Goal: Task Accomplishment & Management: Manage account settings

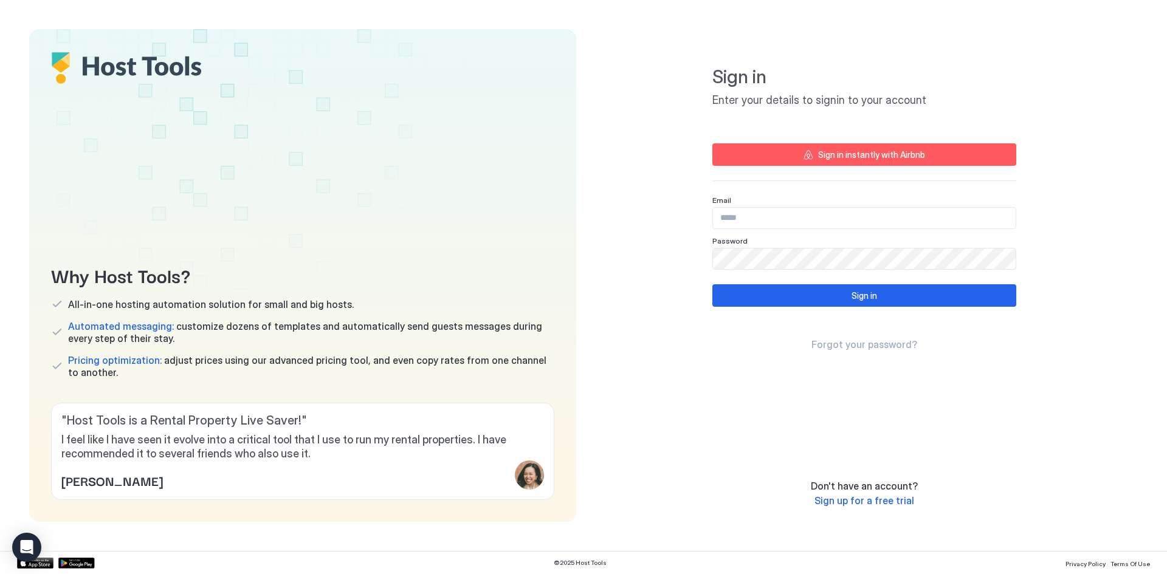
type input "**********"
click at [905, 298] on button "Sign in" at bounding box center [864, 295] width 304 height 22
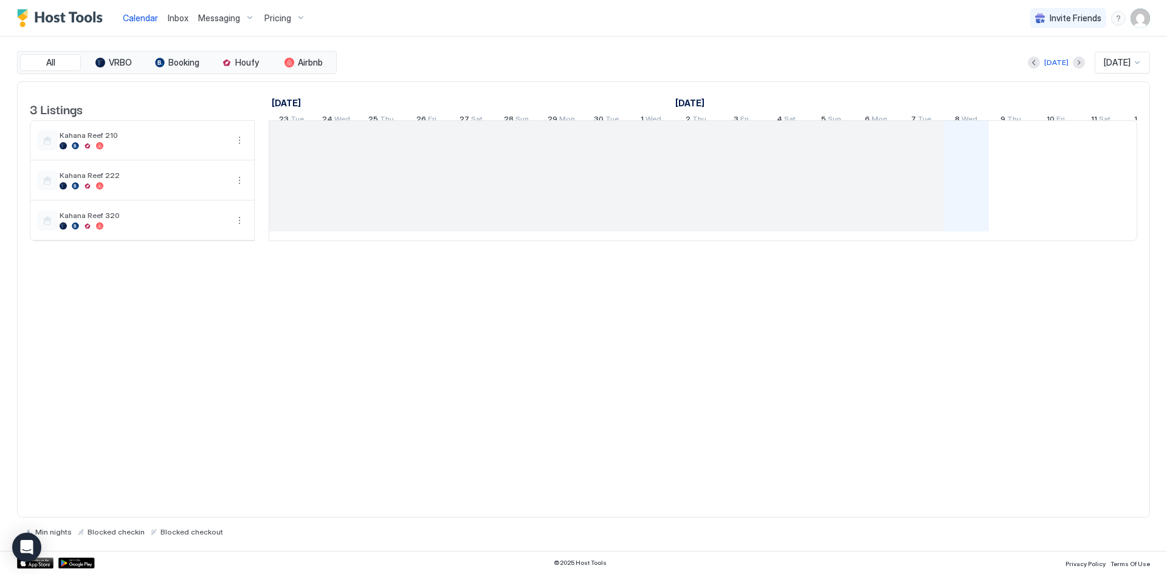
scroll to position [0, 675]
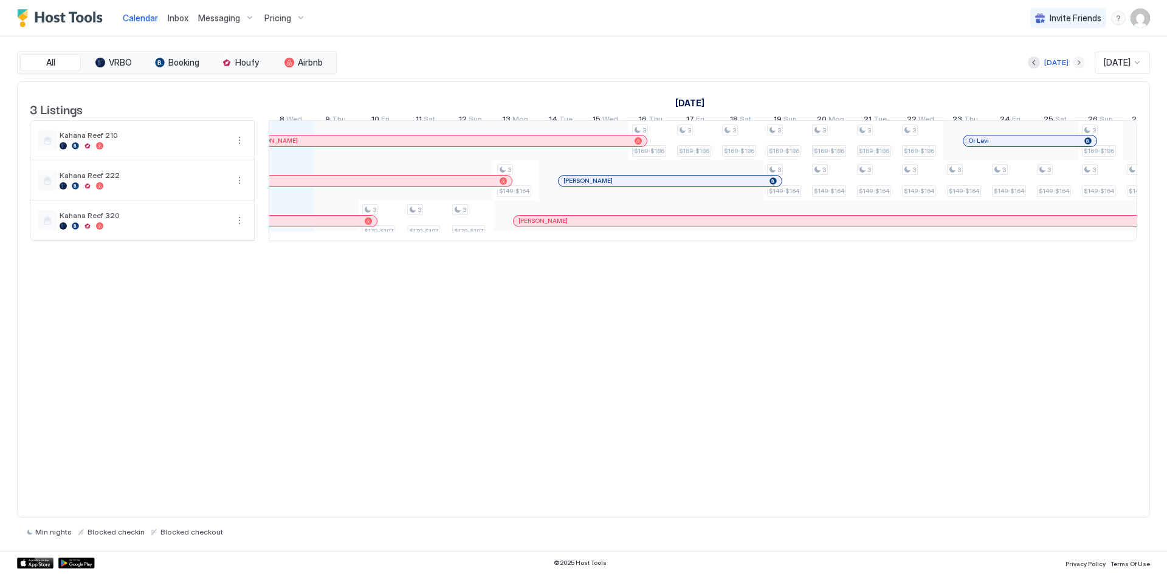
click at [1073, 61] on button "Next month" at bounding box center [1079, 63] width 12 height 12
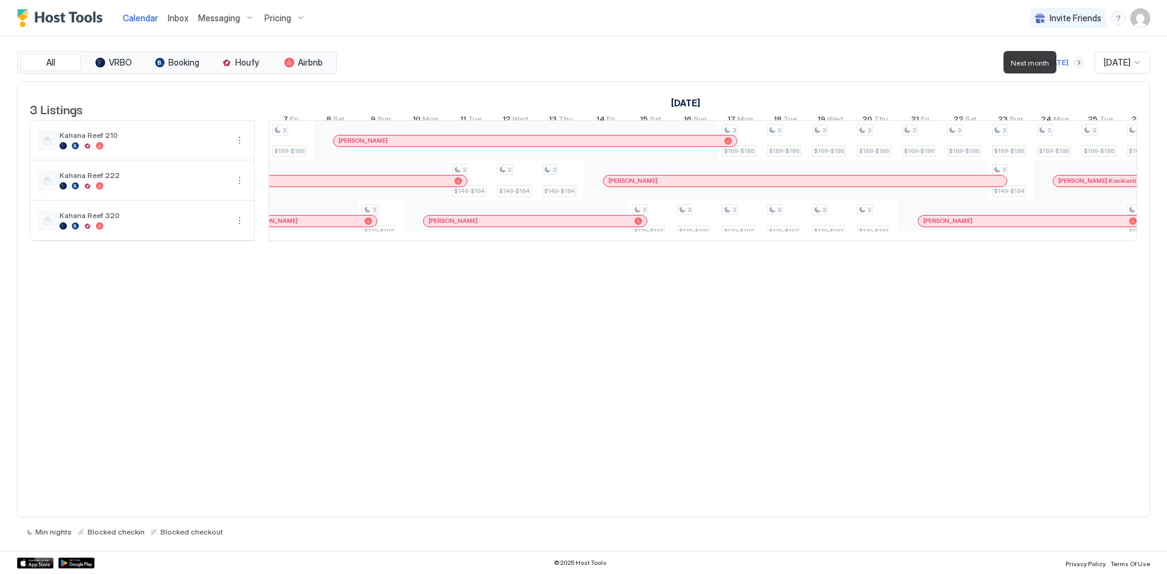
click at [1073, 61] on button "Next month" at bounding box center [1079, 63] width 12 height 12
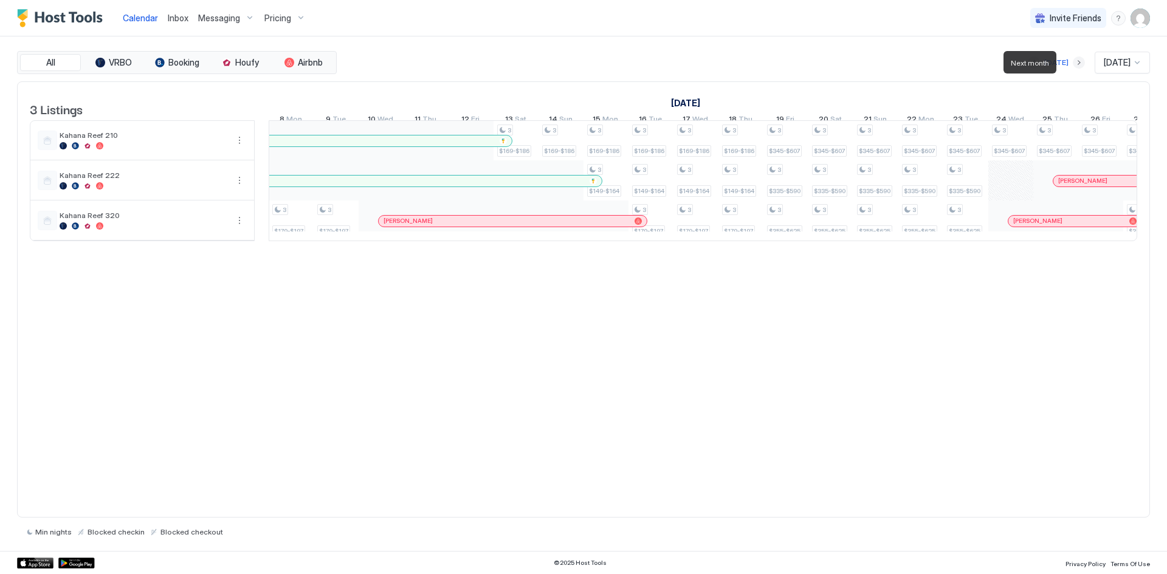
click at [1073, 61] on button "Next month" at bounding box center [1079, 63] width 12 height 12
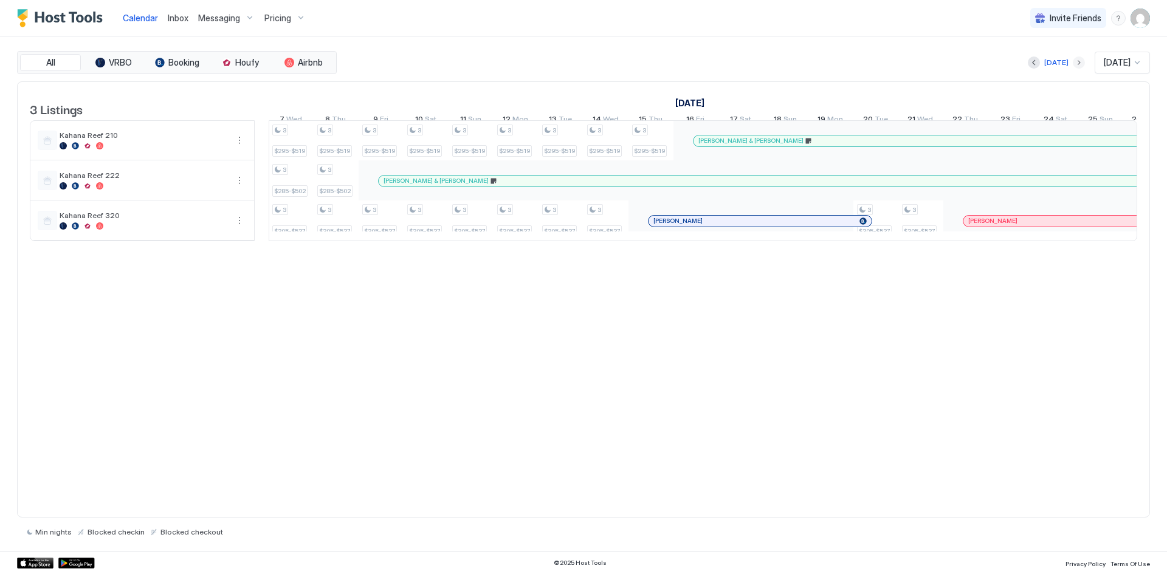
click at [1073, 62] on button "Next month" at bounding box center [1079, 63] width 12 height 12
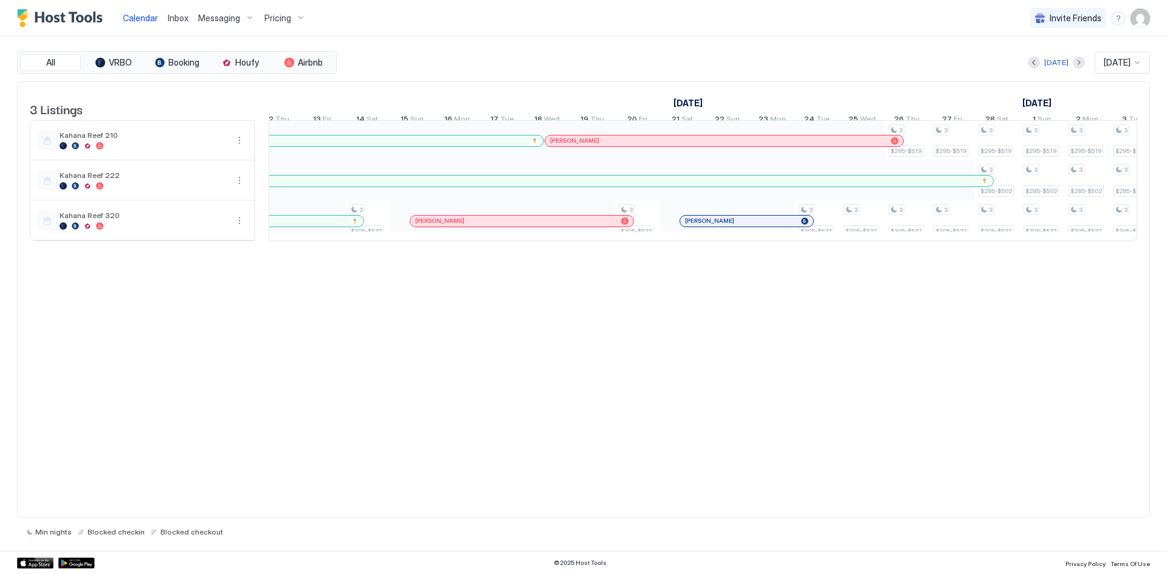
scroll to position [0, 917]
click at [776, 226] on div "[PERSON_NAME]" at bounding box center [743, 221] width 133 height 11
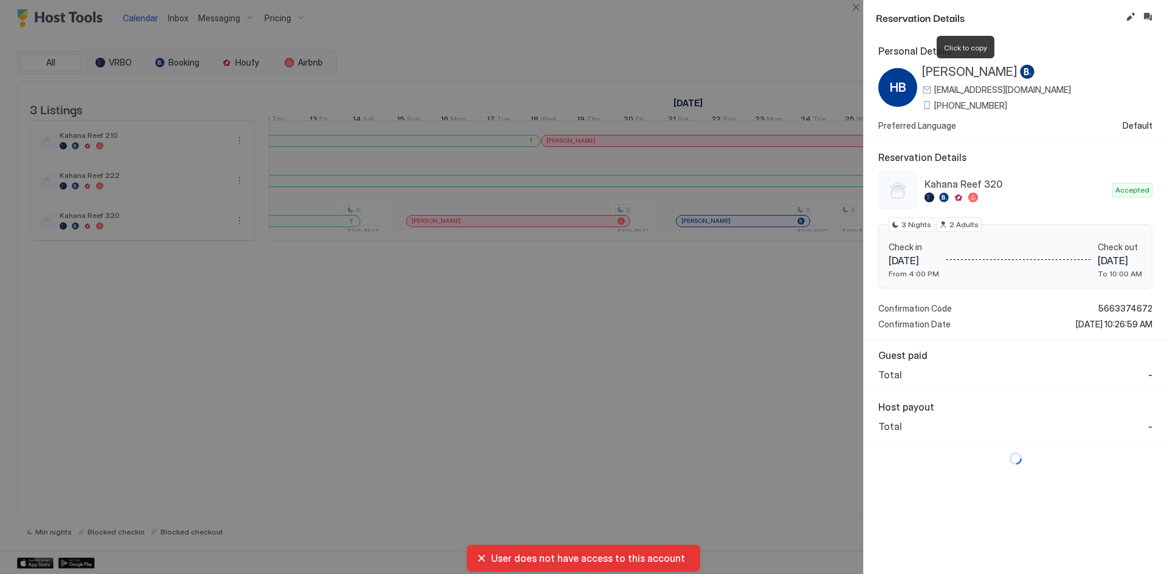
drag, startPoint x: 1005, startPoint y: 72, endPoint x: 925, endPoint y: 70, distance: 80.3
click at [925, 70] on span "[PERSON_NAME]" at bounding box center [969, 71] width 95 height 15
copy span "[PERSON_NAME]"
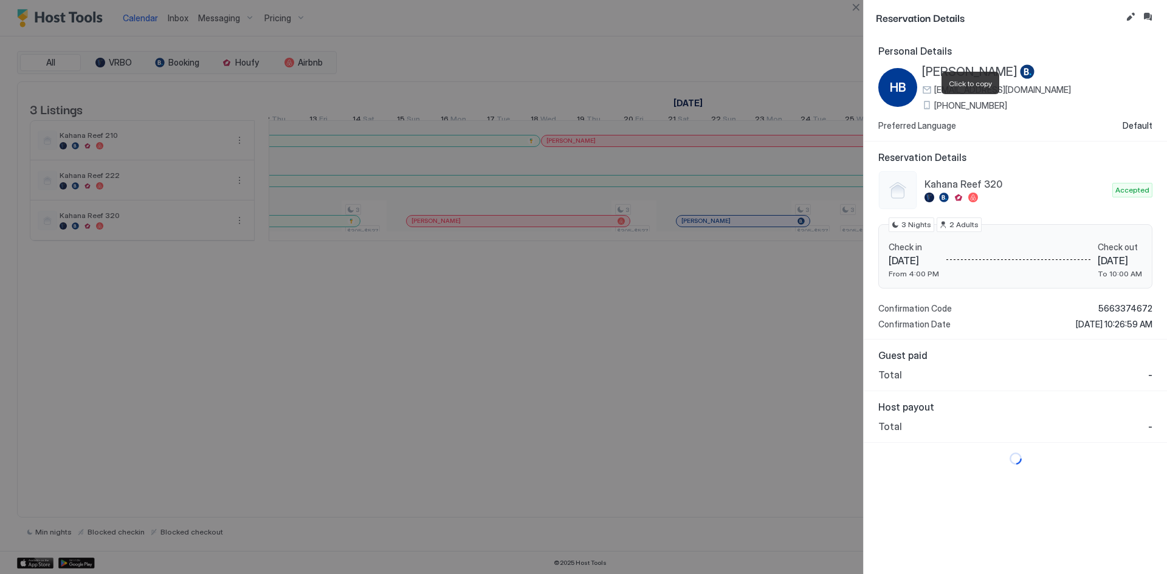
drag, startPoint x: 1002, startPoint y: 110, endPoint x: 937, endPoint y: 108, distance: 65.7
click at [937, 108] on div "[PHONE_NUMBER]" at bounding box center [996, 105] width 149 height 11
copy span "[PHONE_NUMBER]"
click at [720, 308] on div at bounding box center [583, 287] width 1167 height 574
click at [781, 33] on div at bounding box center [583, 287] width 1167 height 574
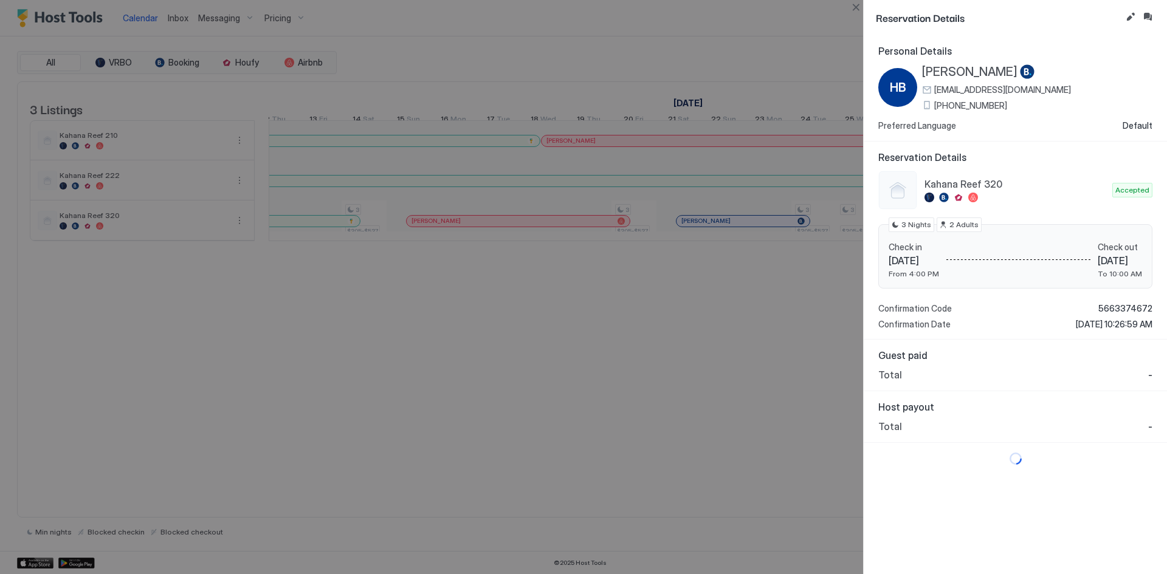
click at [655, 333] on div at bounding box center [583, 287] width 1167 height 574
click at [855, 3] on button "Close" at bounding box center [856, 7] width 15 height 15
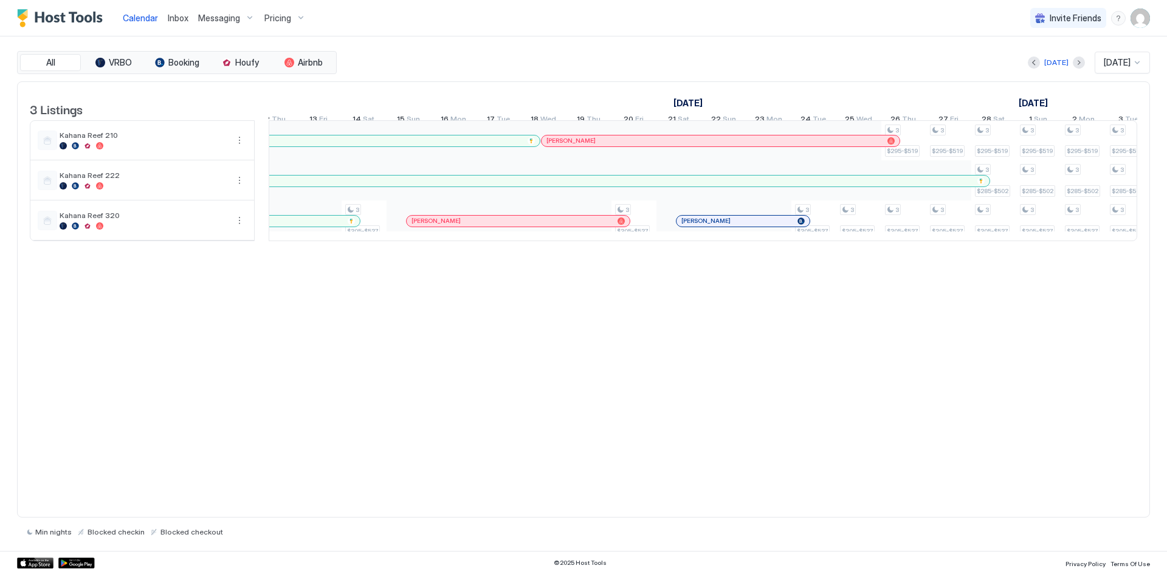
click at [1029, 55] on div "[DATE]" at bounding box center [1056, 62] width 57 height 15
click at [1028, 62] on button "Previous month" at bounding box center [1034, 63] width 12 height 12
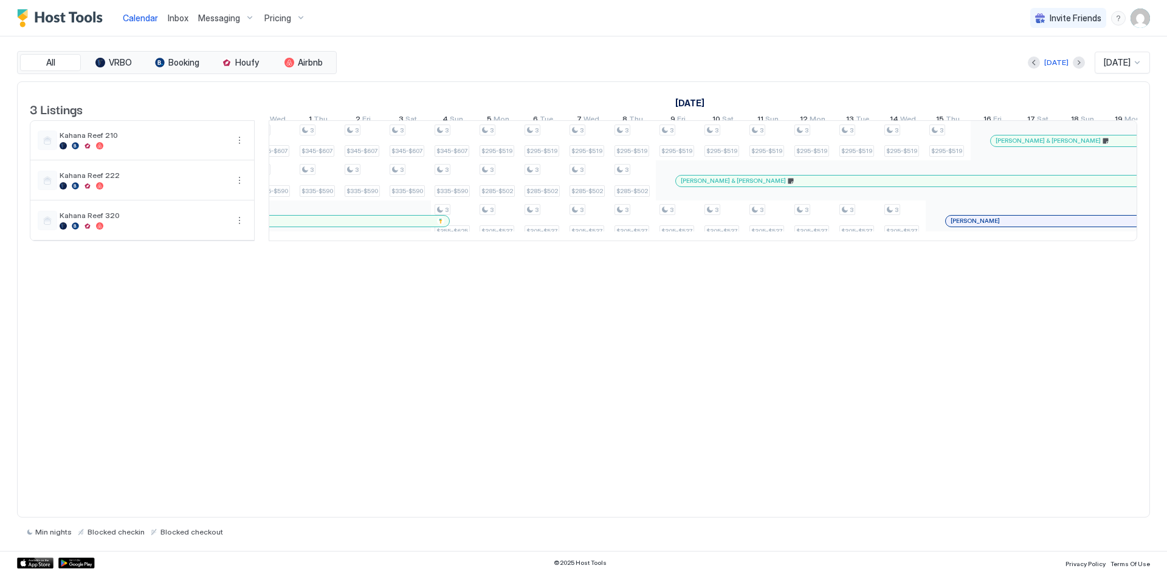
scroll to position [0, 380]
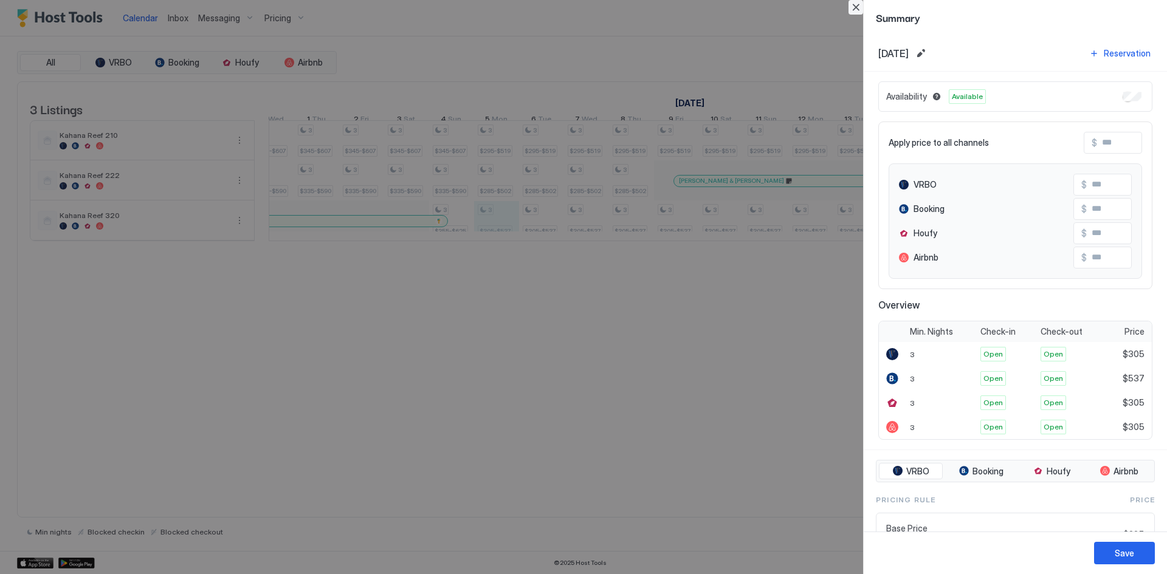
click at [858, 7] on button "Close" at bounding box center [856, 7] width 15 height 15
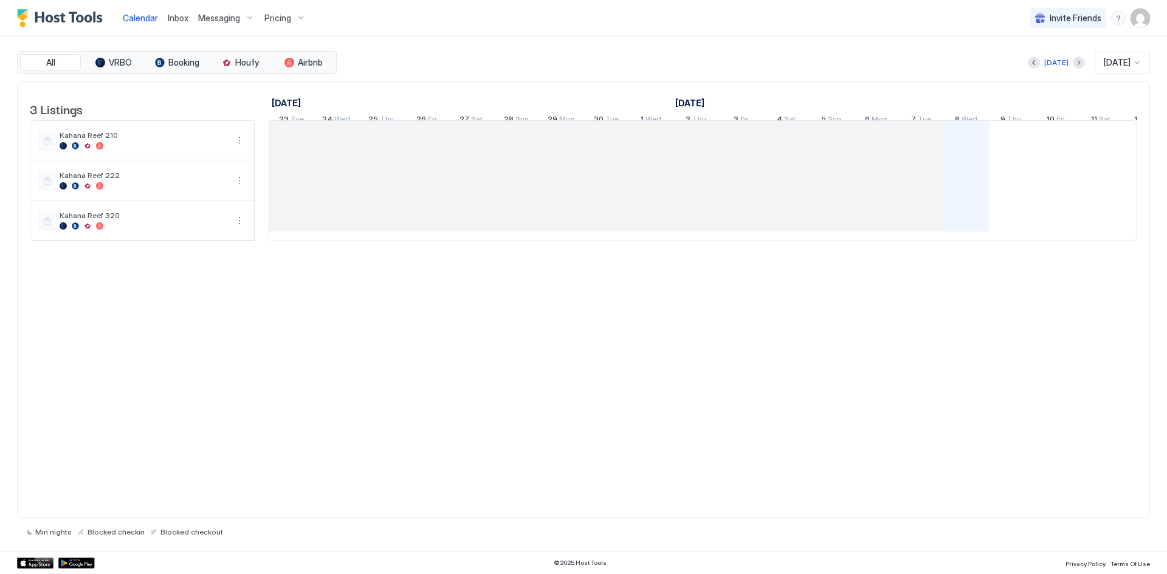
scroll to position [0, 675]
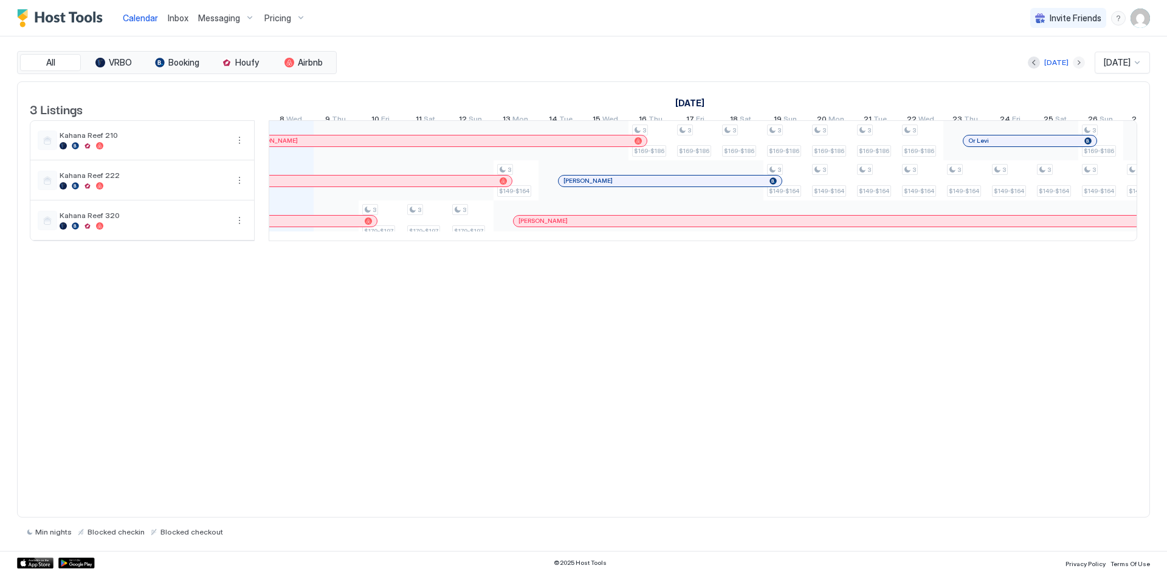
click at [1073, 63] on button "Next month" at bounding box center [1079, 63] width 12 height 12
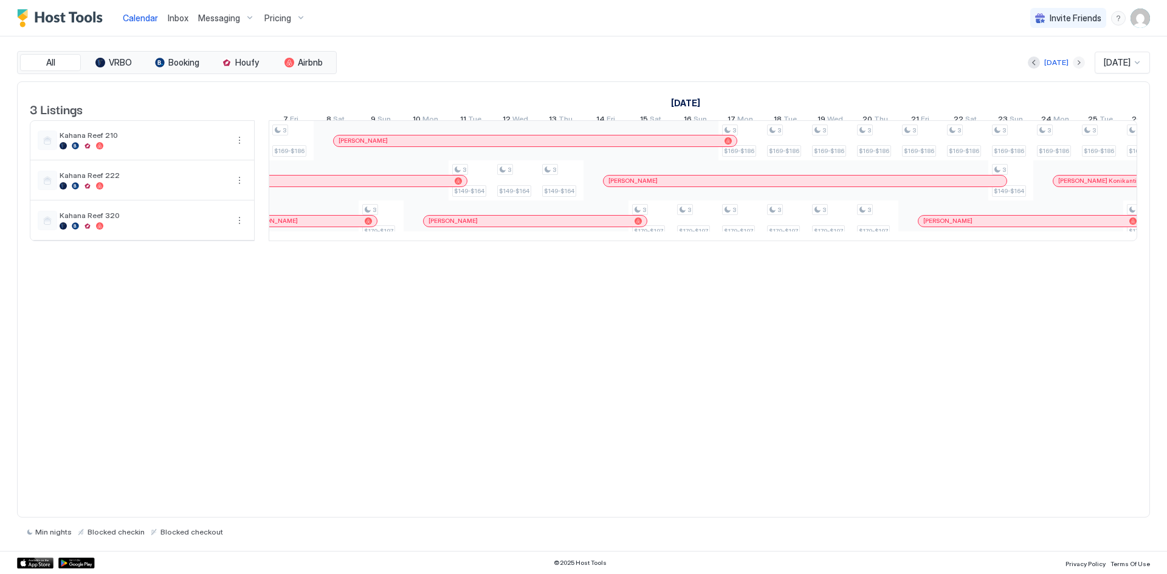
click at [1073, 63] on button "Next month" at bounding box center [1079, 63] width 12 height 12
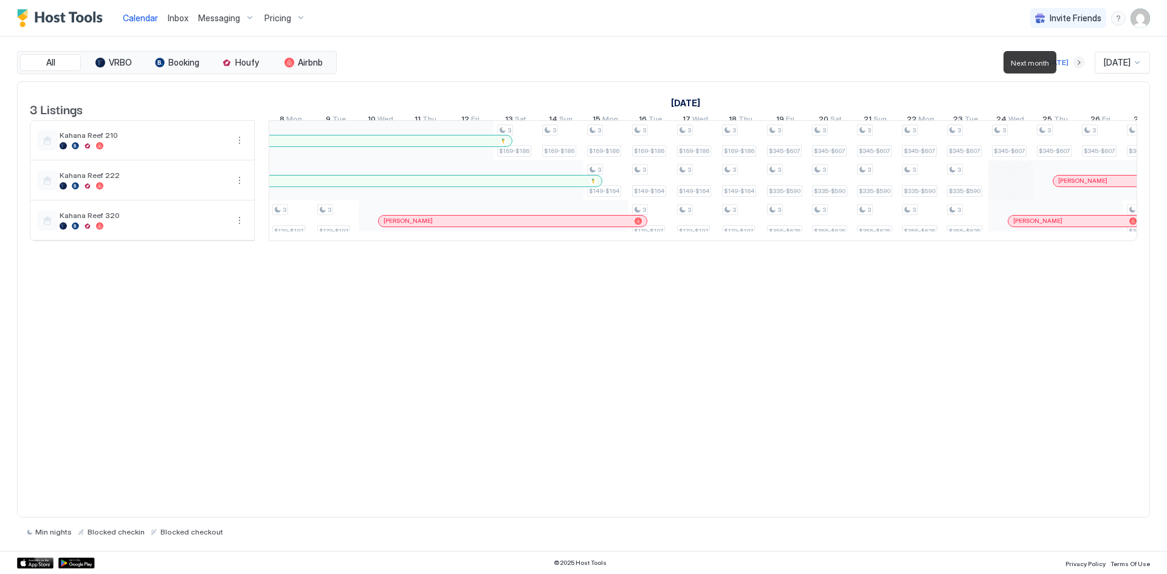
click at [1073, 63] on button "Next month" at bounding box center [1079, 63] width 12 height 12
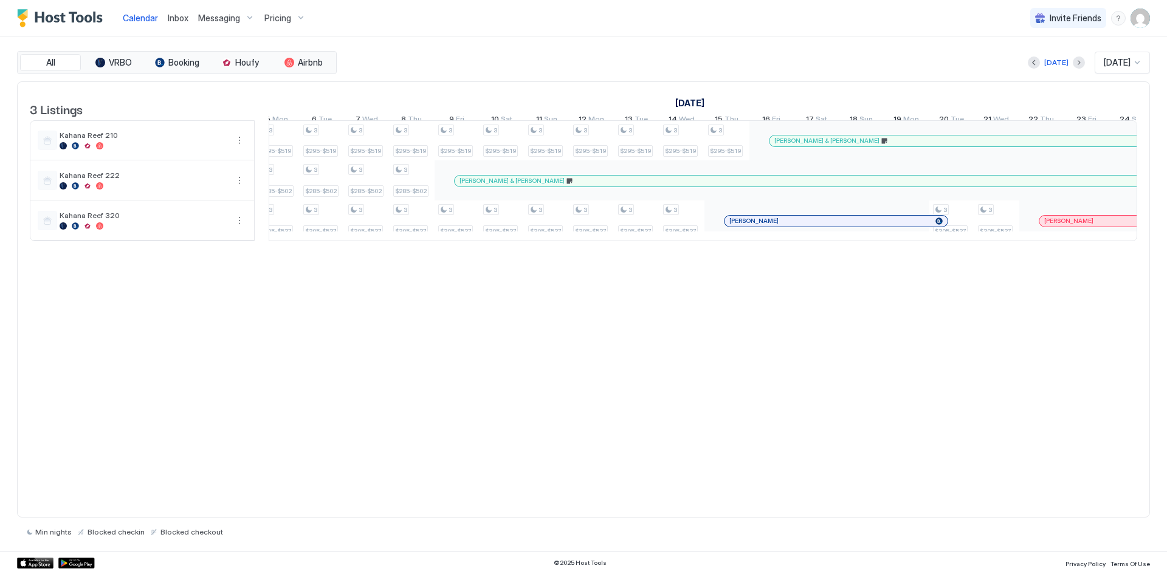
scroll to position [0, 0]
drag, startPoint x: 661, startPoint y: 259, endPoint x: 632, endPoint y: 258, distance: 29.2
click at [632, 241] on div at bounding box center [703, 241] width 869 height 0
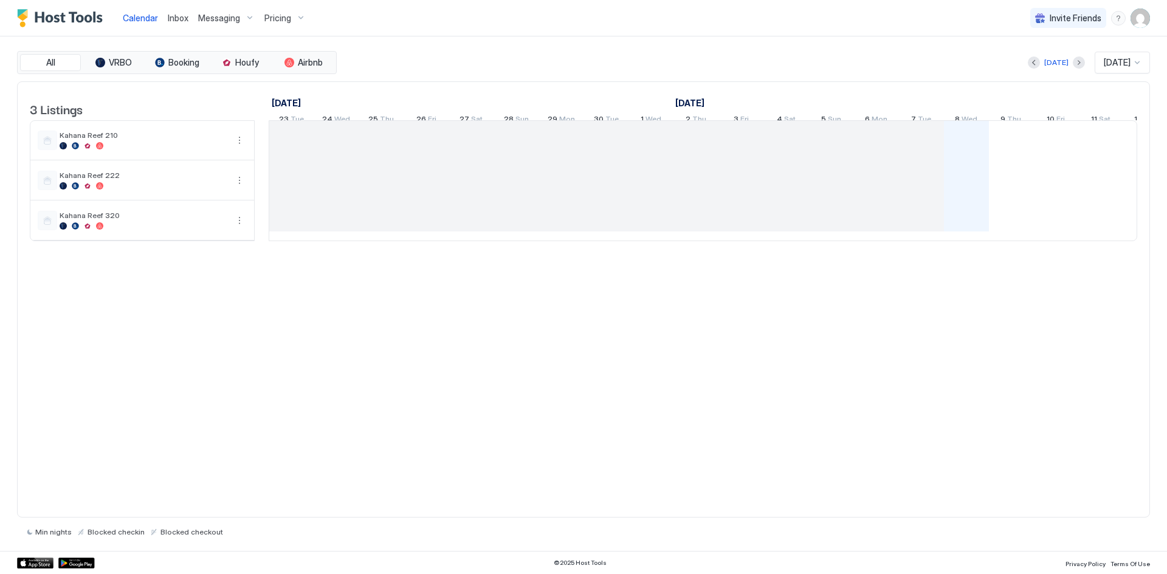
scroll to position [0, 675]
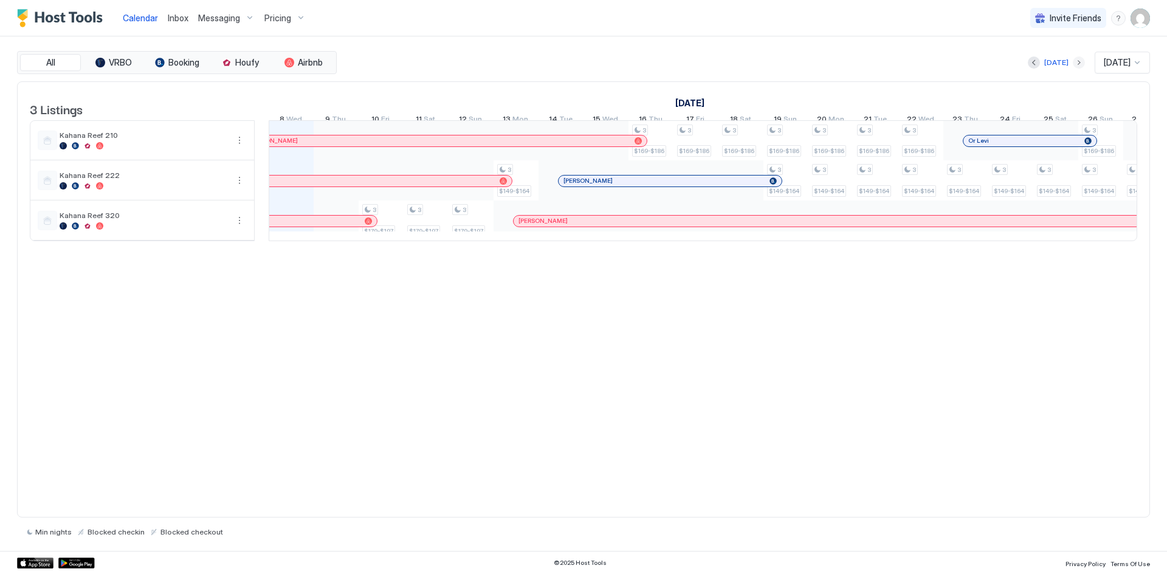
click at [1073, 63] on button "Next month" at bounding box center [1079, 63] width 12 height 12
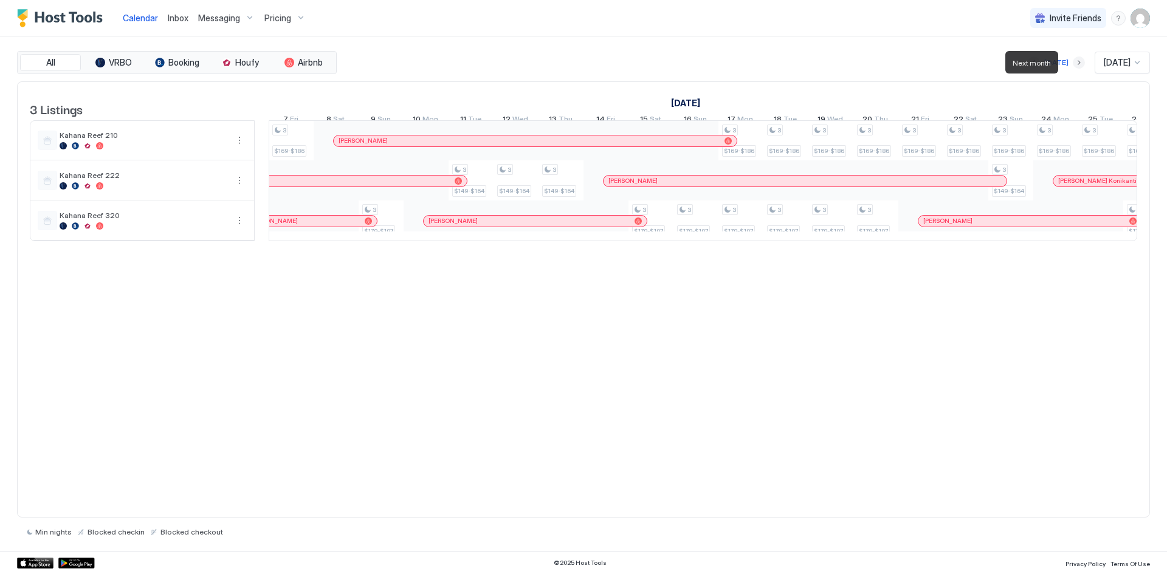
click at [1073, 63] on button "Next month" at bounding box center [1079, 63] width 12 height 12
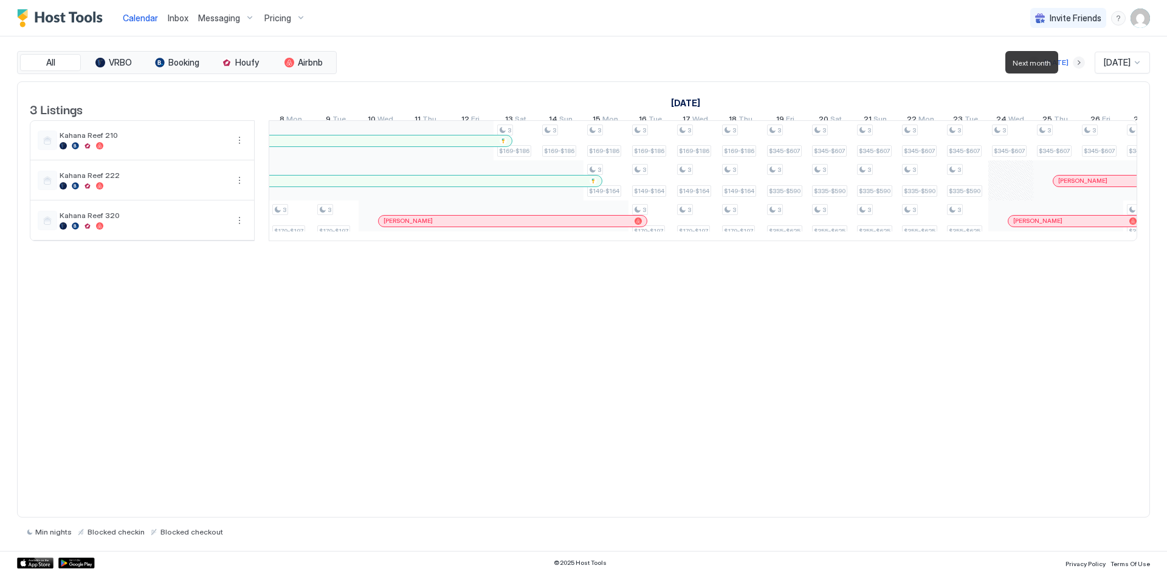
click at [1073, 63] on button "Next month" at bounding box center [1079, 63] width 12 height 12
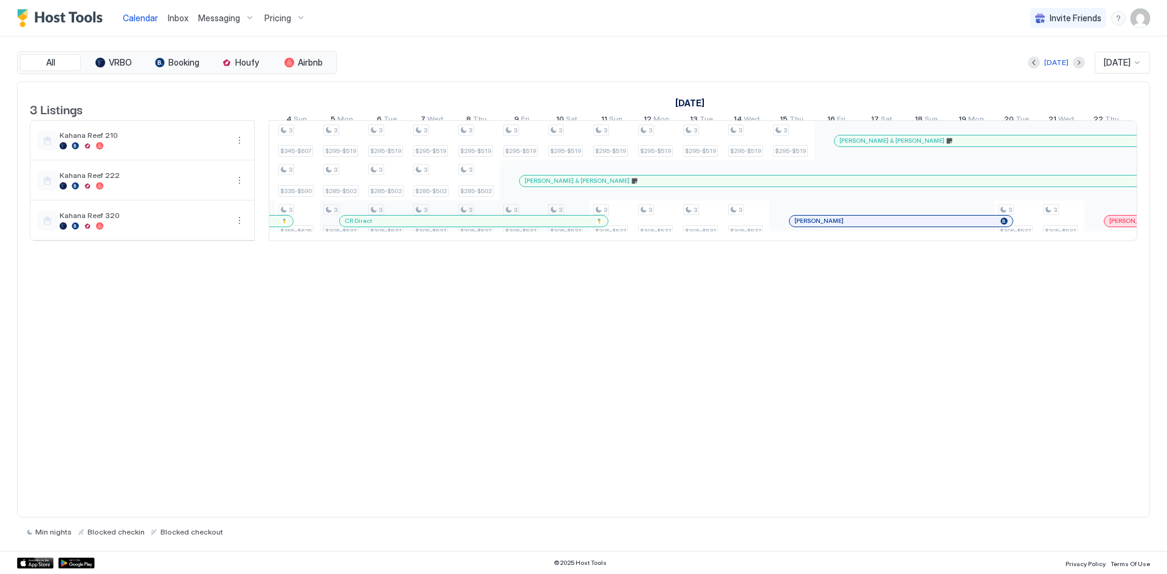
scroll to position [0, 595]
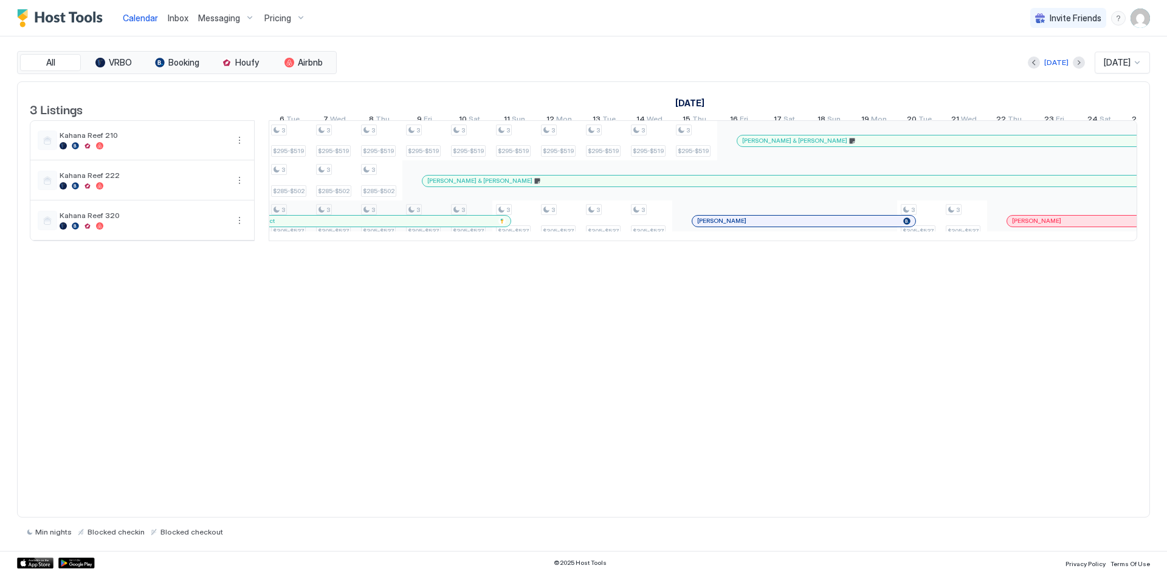
click at [602, 254] on div "3 Listings December 2025 January 2026 February 2026 23 Tue 24 Wed 25 Thu 26 Fri…" at bounding box center [584, 168] width 1132 height 172
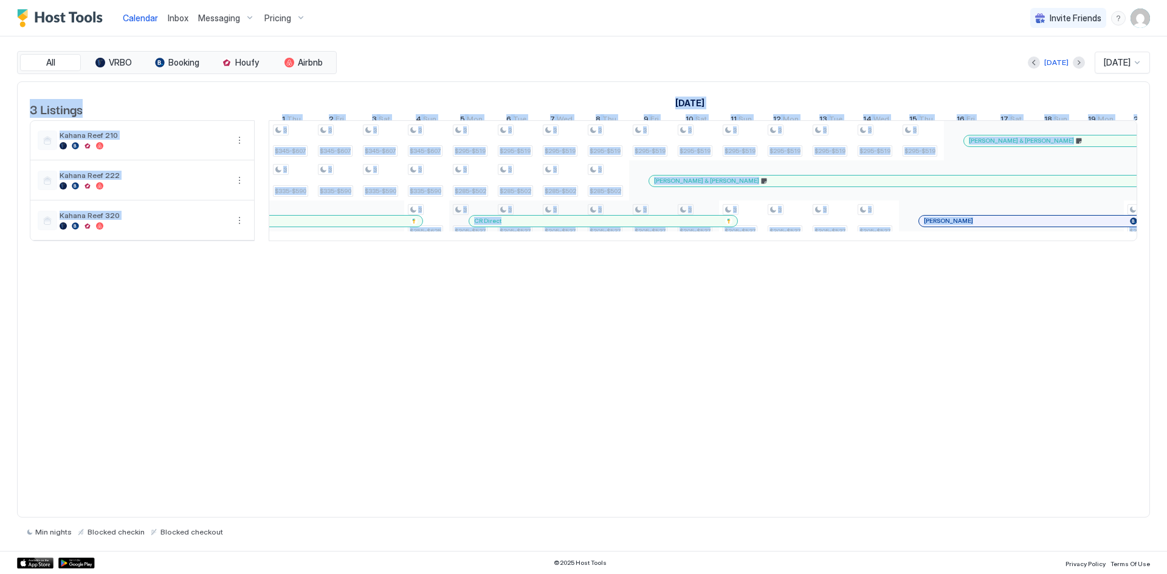
scroll to position [0, 391]
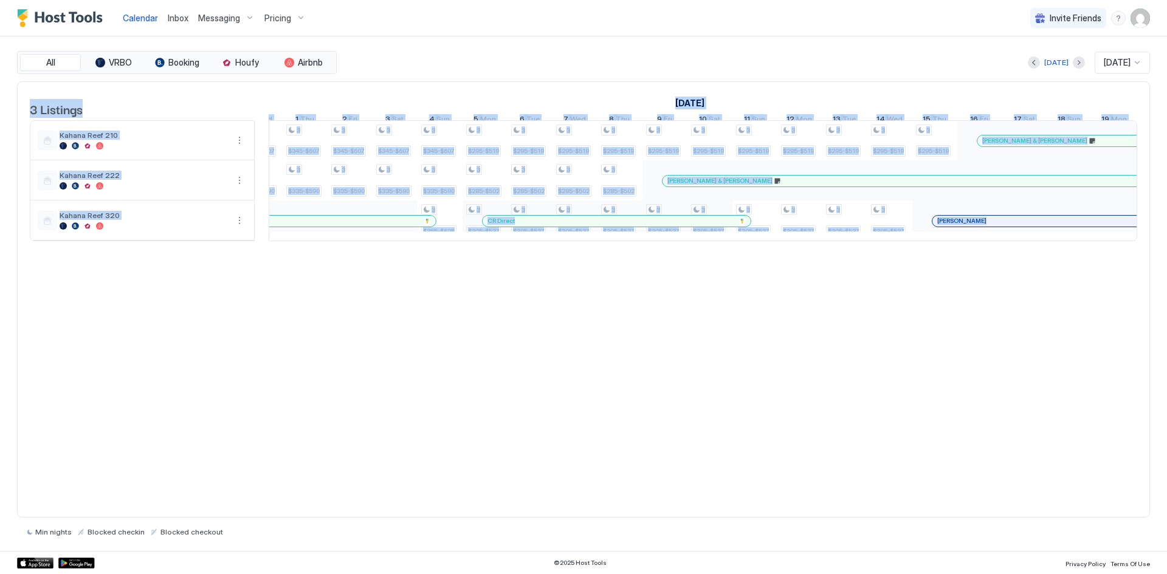
drag, startPoint x: 553, startPoint y: 259, endPoint x: 490, endPoint y: 295, distance: 72.7
click at [476, 254] on div "3 Listings December 2025 January 2026 February 2026 23 Tue 24 Wed 25 Thu 26 Fri…" at bounding box center [584, 168] width 1132 height 172
click at [515, 317] on div "3 Listings December 2025 January 2026 February 2026 23 Tue 24 Wed 25 Thu 26 Fri…" at bounding box center [583, 299] width 1133 height 437
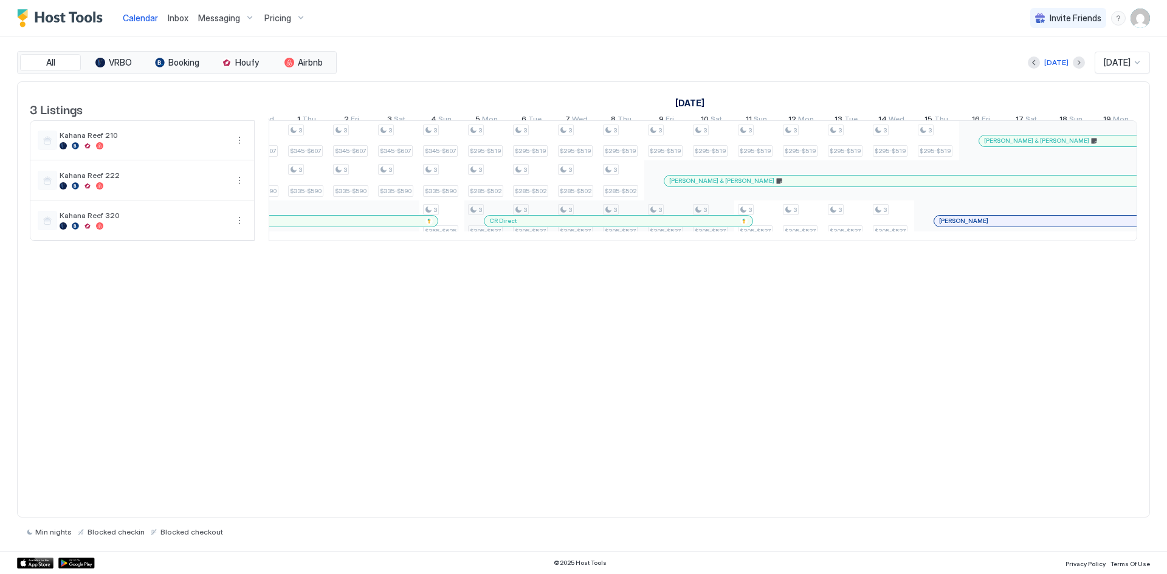
click at [546, 74] on div "All VRBO Booking Houfy Airbnb Today Jan 2026" at bounding box center [583, 62] width 1133 height 23
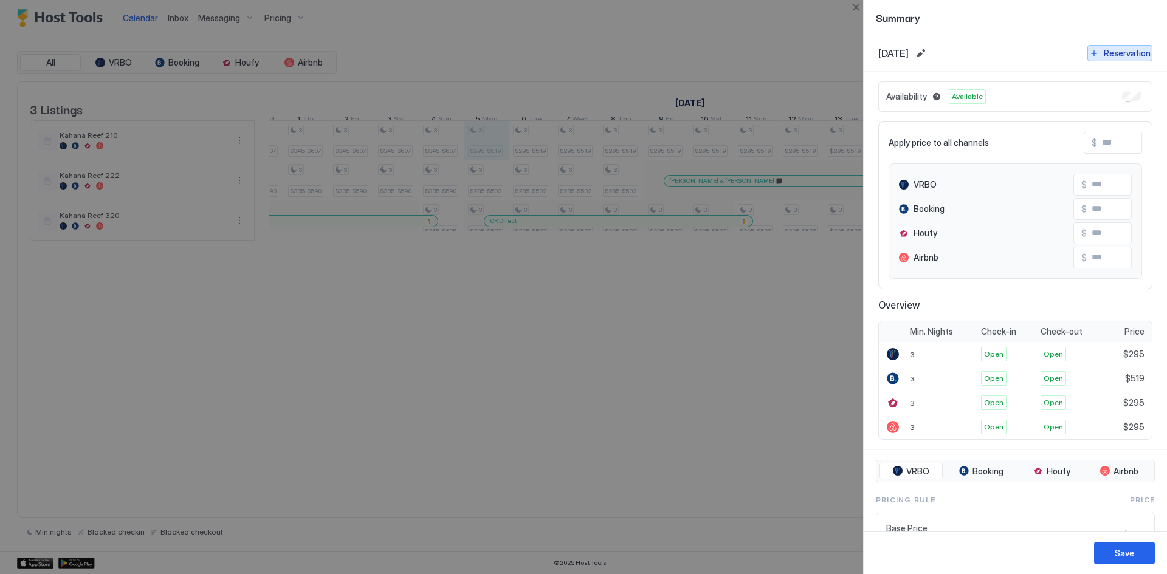
click at [1090, 57] on button "Reservation" at bounding box center [1119, 53] width 65 height 16
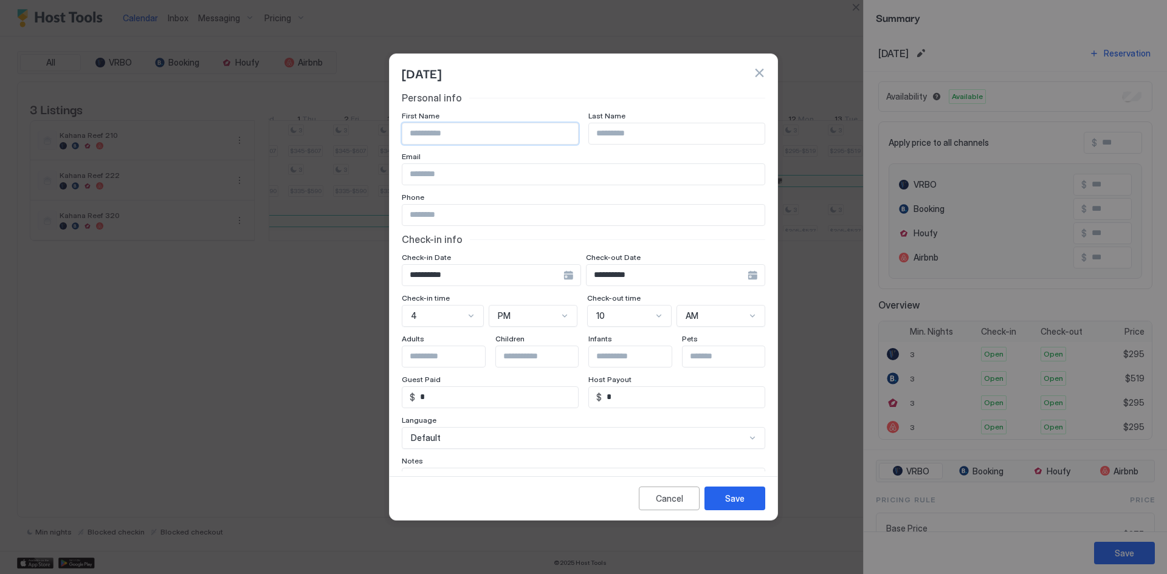
click at [453, 137] on input "Input Field" at bounding box center [490, 133] width 176 height 21
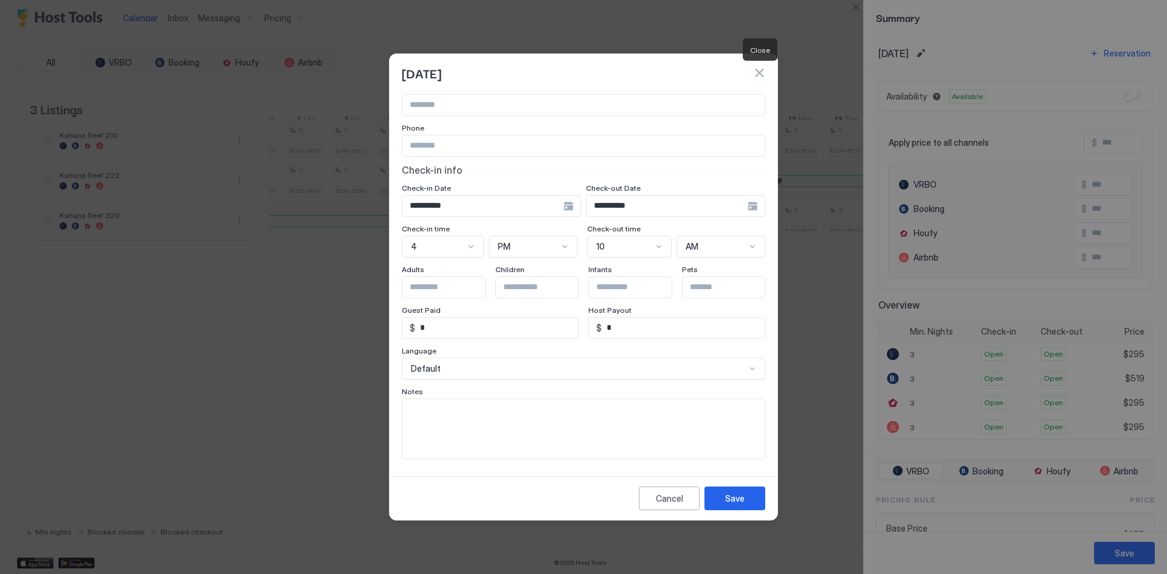
click at [757, 71] on button "button" at bounding box center [759, 73] width 12 height 12
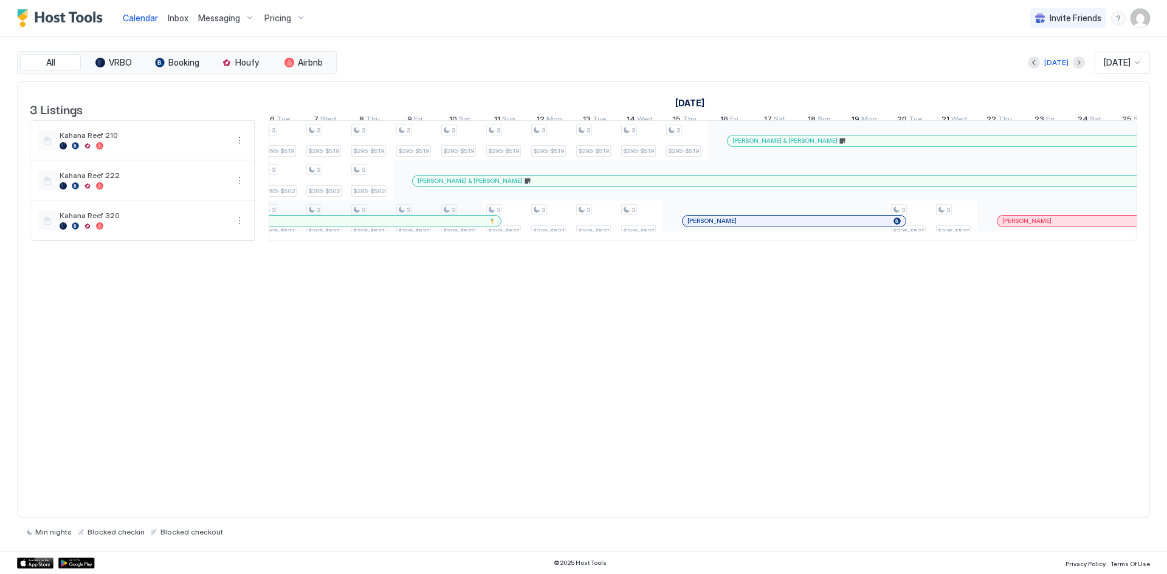
scroll to position [0, 647]
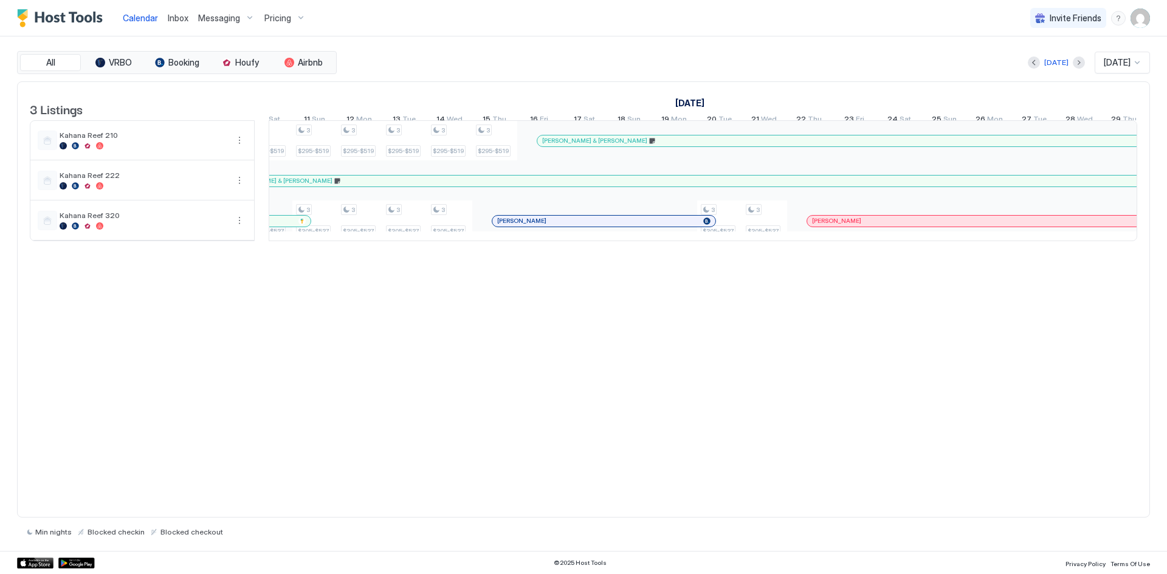
click at [1142, 24] on img "User profile" at bounding box center [1140, 18] width 19 height 19
drag, startPoint x: 1092, startPoint y: 91, endPoint x: 1064, endPoint y: 32, distance: 65.3
click at [1091, 89] on div "Logout" at bounding box center [1072, 88] width 145 height 11
